Goal: Information Seeking & Learning: Learn about a topic

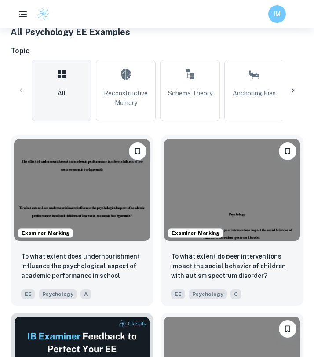
scroll to position [7, 0]
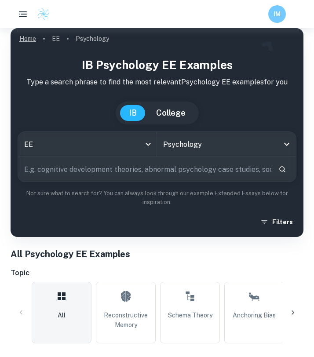
click at [35, 41] on link "Home" at bounding box center [27, 39] width 17 height 12
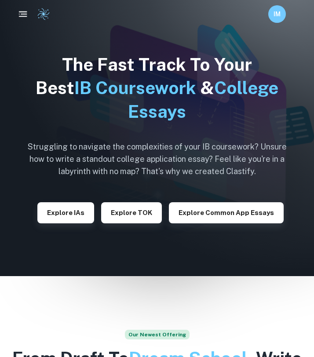
click at [28, 16] on button "button" at bounding box center [23, 14] width 18 height 18
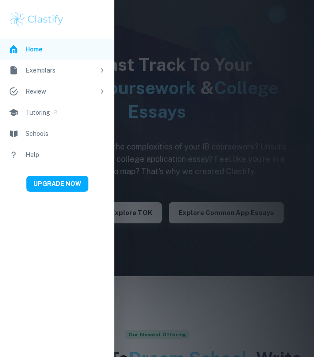
click at [141, 143] on div at bounding box center [157, 178] width 314 height 357
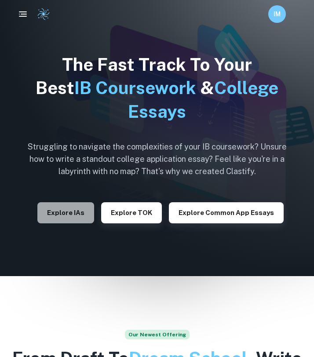
click at [80, 214] on button "Explore IAs" at bounding box center [65, 212] width 57 height 21
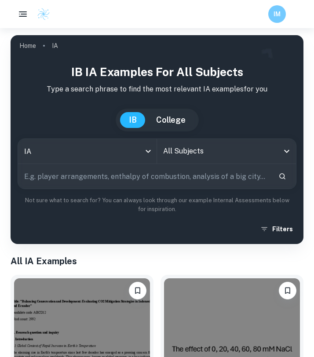
click at [192, 158] on input "All Subjects" at bounding box center [220, 151] width 118 height 17
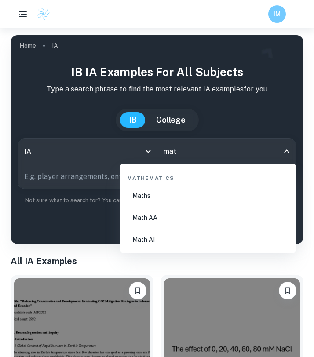
click at [145, 218] on li "Math AA" at bounding box center [208, 218] width 169 height 20
type input "Math AA"
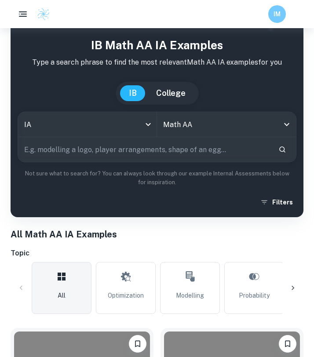
scroll to position [29, 0]
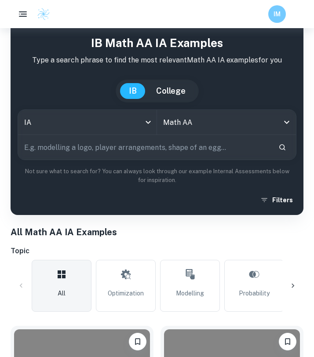
click at [107, 147] on input "text" at bounding box center [144, 147] width 253 height 25
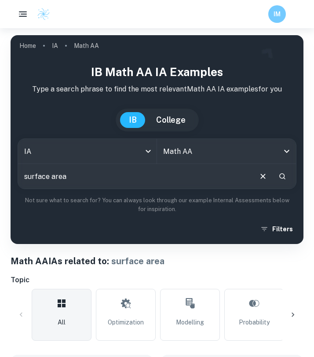
click at [75, 184] on input "surface area" at bounding box center [134, 176] width 233 height 25
type input "surface area of a building"
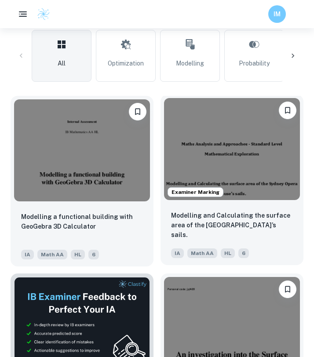
scroll to position [259, 0]
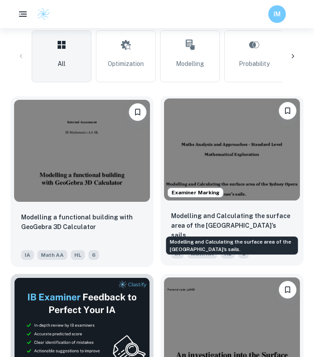
click at [218, 216] on p "Modelling and Calculating the surface area of the [GEOGRAPHIC_DATA]’s sails." at bounding box center [232, 225] width 122 height 29
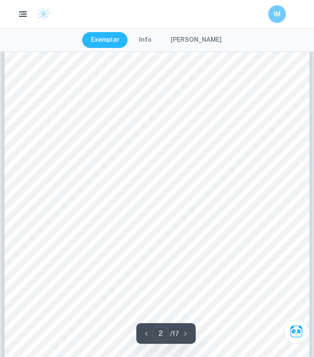
scroll to position [602, 0]
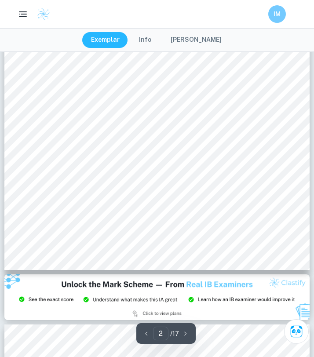
type input "3"
